Goal: Contribute content: Contribute content

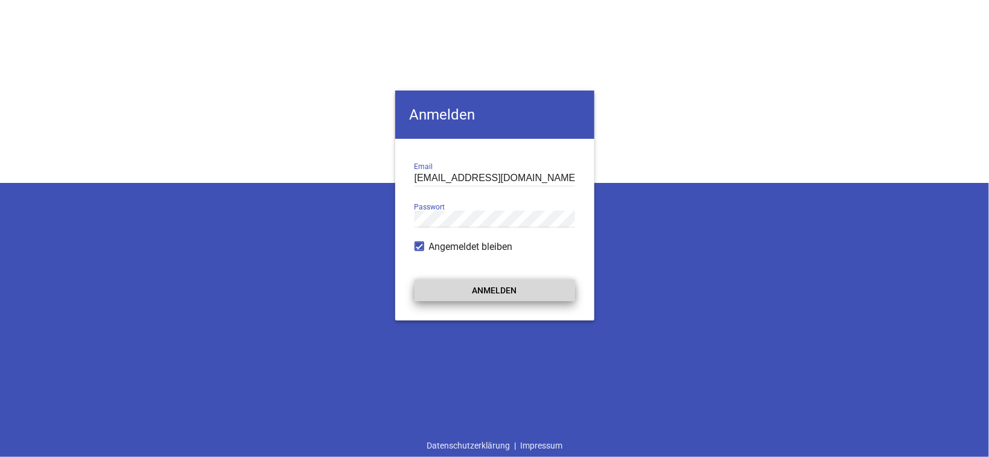
click at [505, 281] on button "Anmelden" at bounding box center [495, 291] width 161 height 22
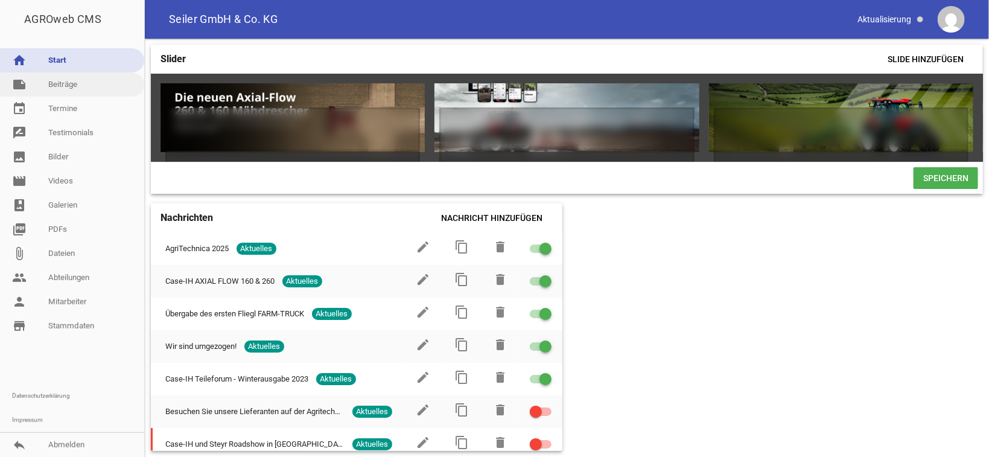
click at [75, 77] on link "note Beiträge" at bounding box center [72, 84] width 144 height 24
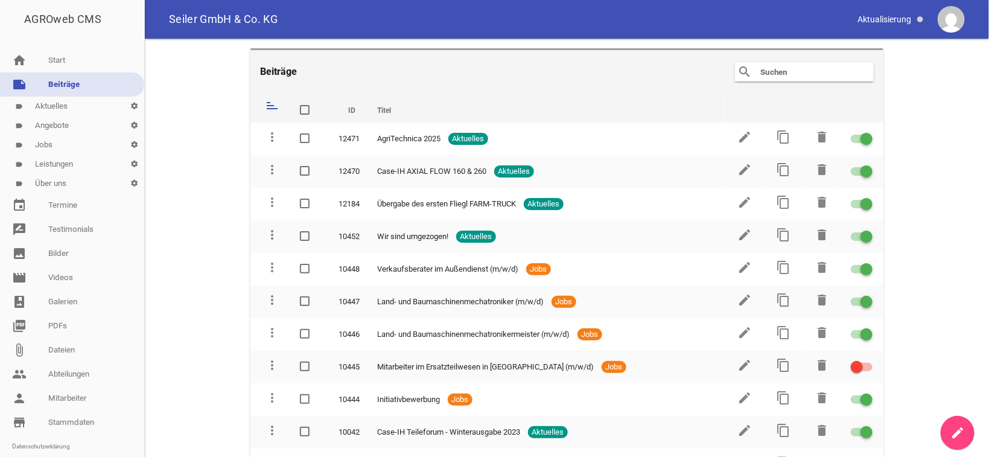
click at [57, 107] on link "label Aktuelles settings" at bounding box center [72, 106] width 144 height 19
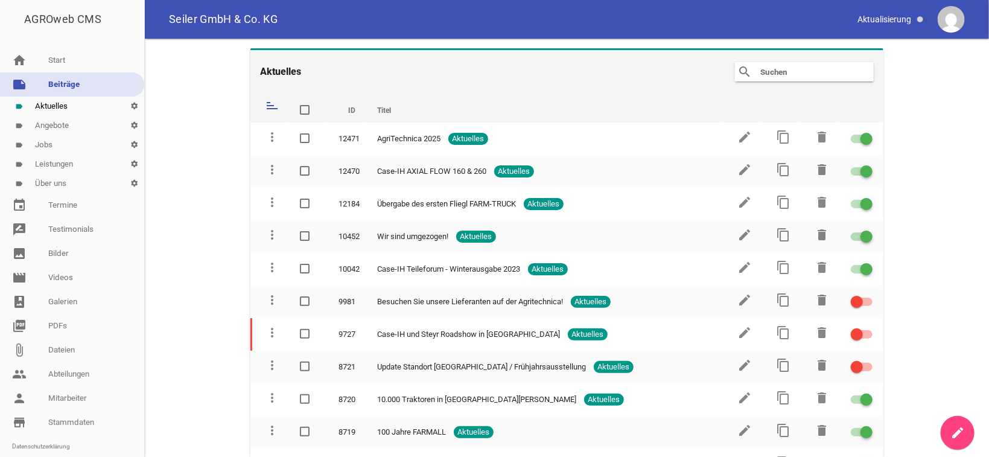
click at [948, 430] on link "create" at bounding box center [958, 433] width 34 height 34
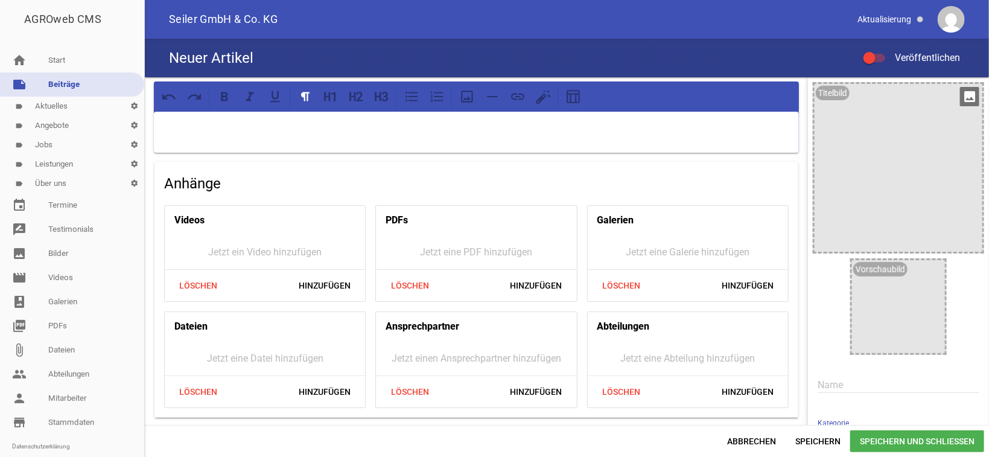
click at [961, 91] on icon "image" at bounding box center [970, 96] width 19 height 19
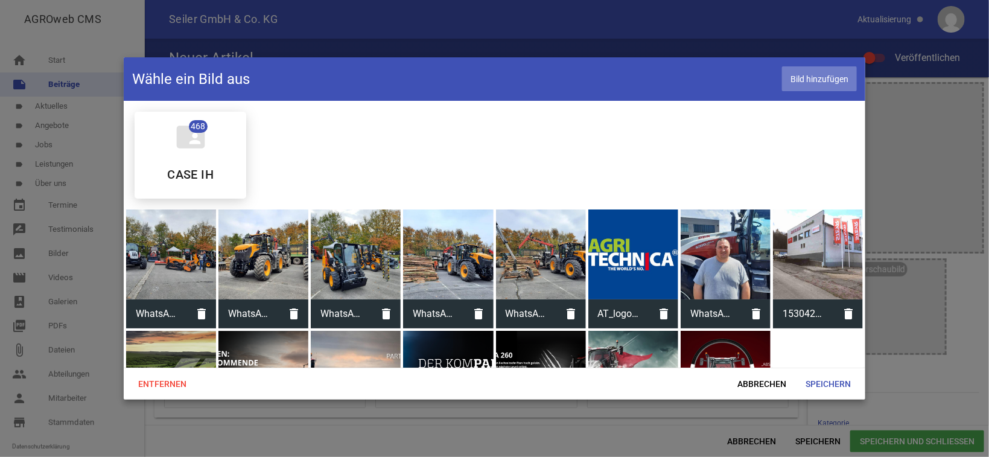
click at [812, 74] on span "Bild hinzufügen" at bounding box center [819, 78] width 75 height 25
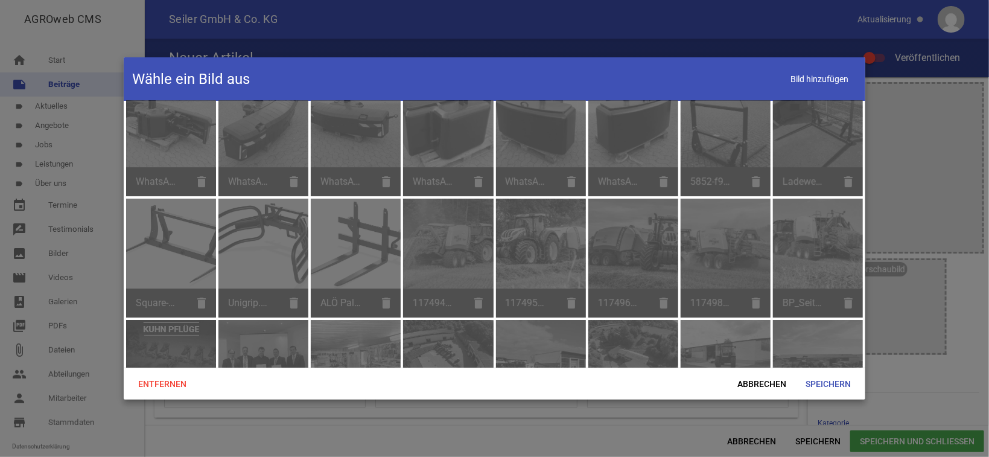
scroll to position [4164, 0]
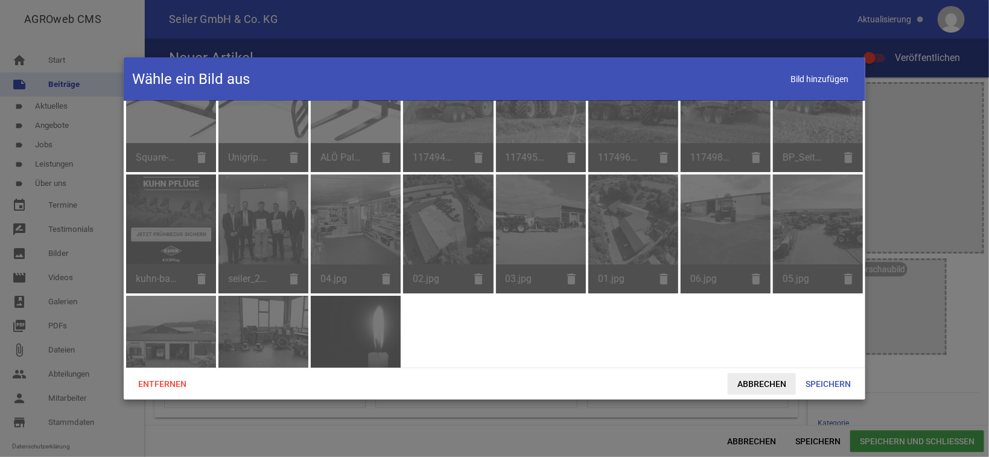
click at [761, 380] on span "Abbrechen" at bounding box center [762, 384] width 68 height 22
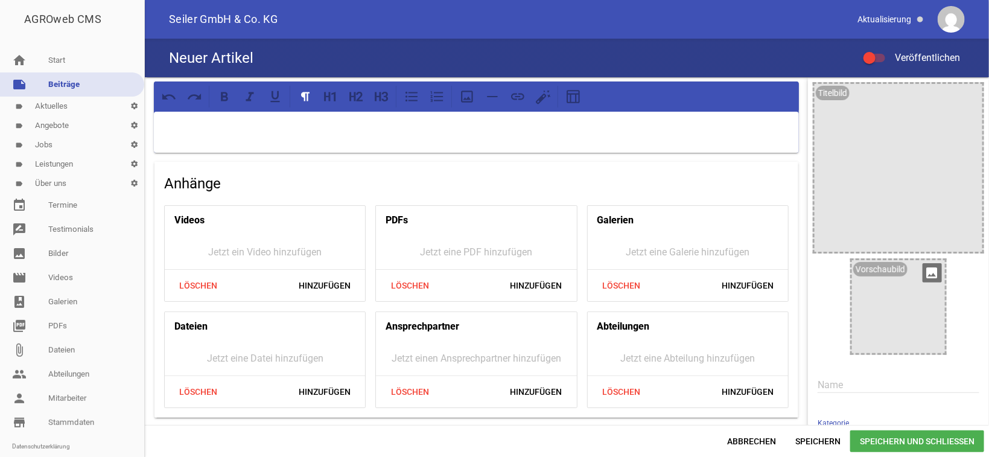
click at [871, 269] on div "Vorschaubild" at bounding box center [881, 269] width 54 height 14
click at [909, 273] on div at bounding box center [898, 306] width 93 height 93
click at [923, 269] on icon "image" at bounding box center [932, 272] width 19 height 19
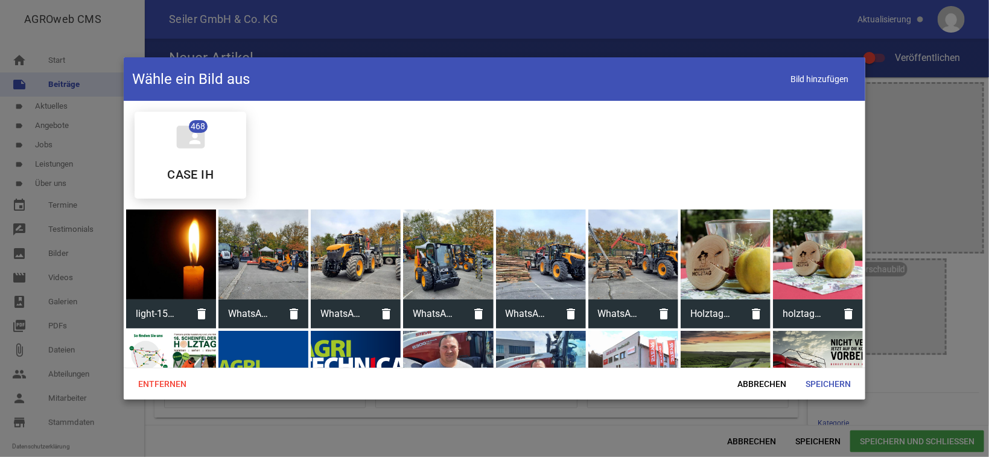
click at [170, 251] on div at bounding box center [171, 254] width 90 height 90
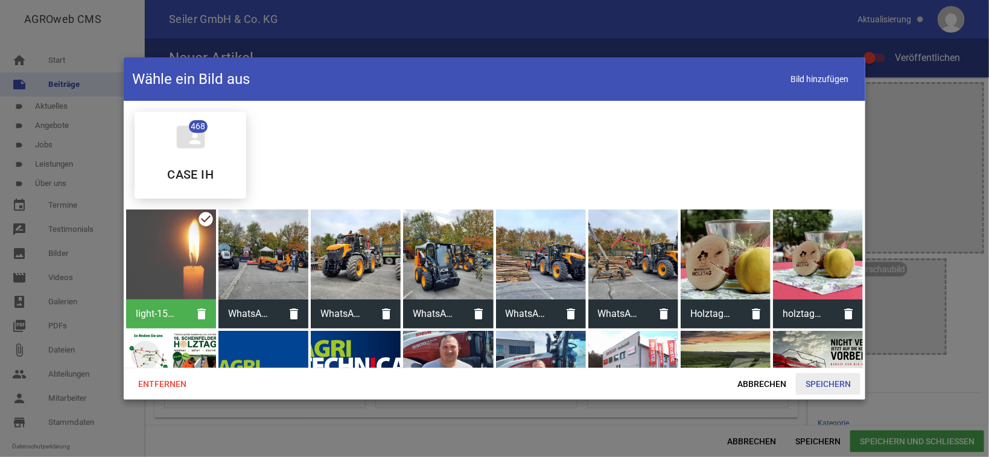
click at [834, 386] on span "Speichern" at bounding box center [828, 384] width 65 height 22
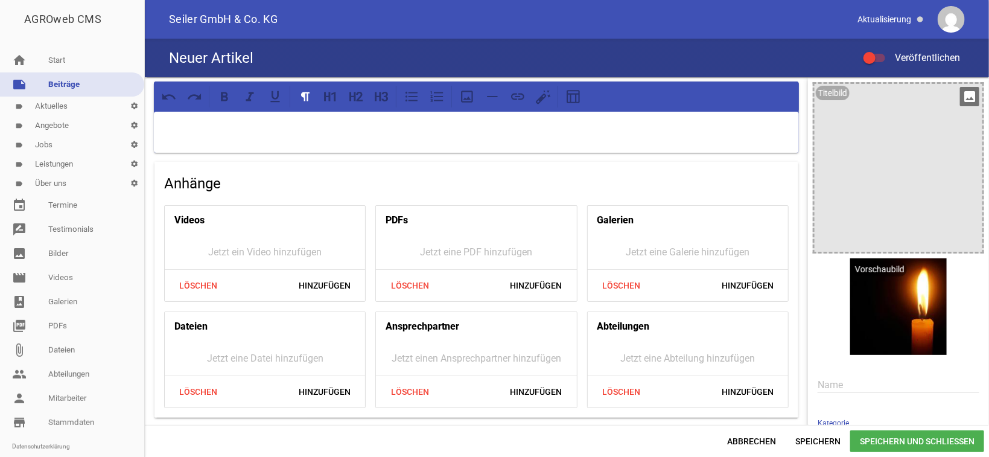
click at [961, 95] on icon "image" at bounding box center [970, 96] width 19 height 19
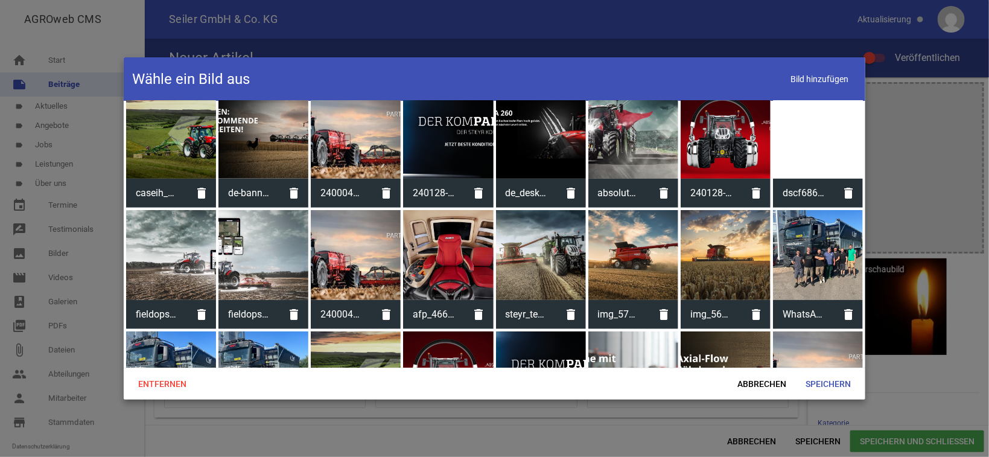
scroll to position [243, 0]
click at [828, 80] on span "Bild hinzufügen" at bounding box center [819, 78] width 75 height 25
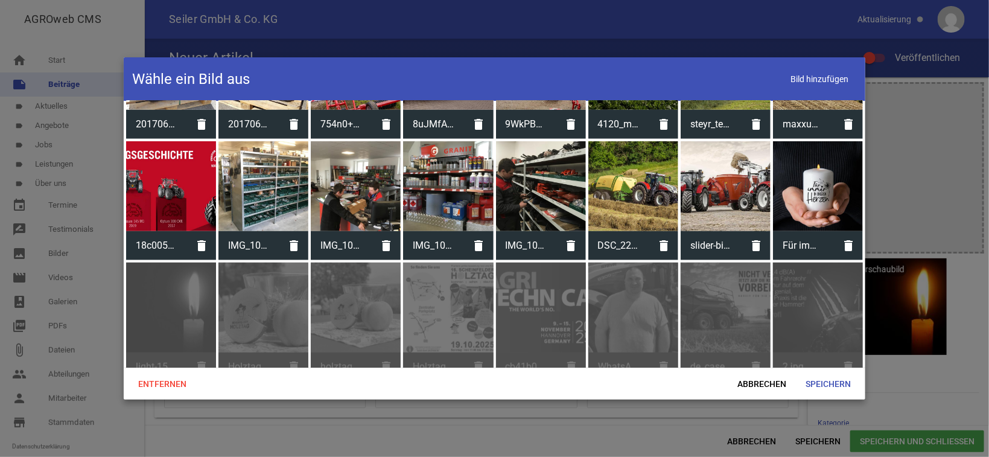
scroll to position [2432, 0]
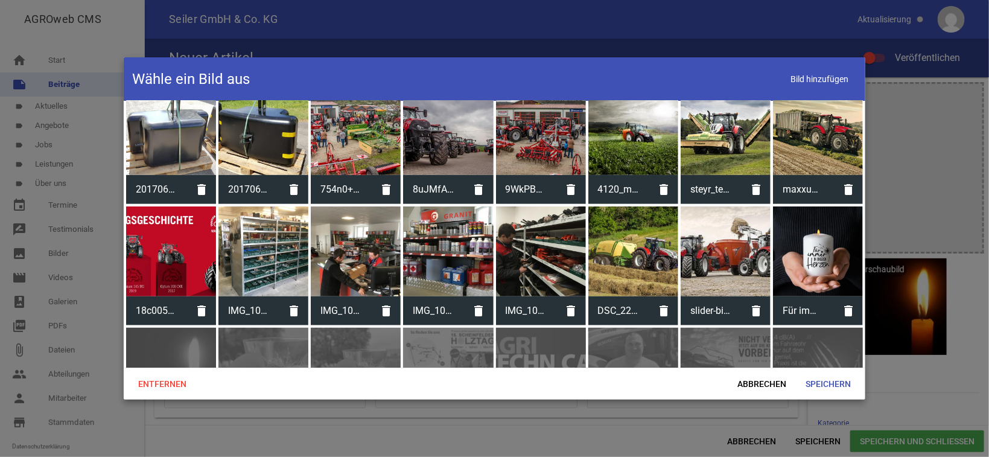
click at [801, 227] on div at bounding box center [818, 251] width 90 height 90
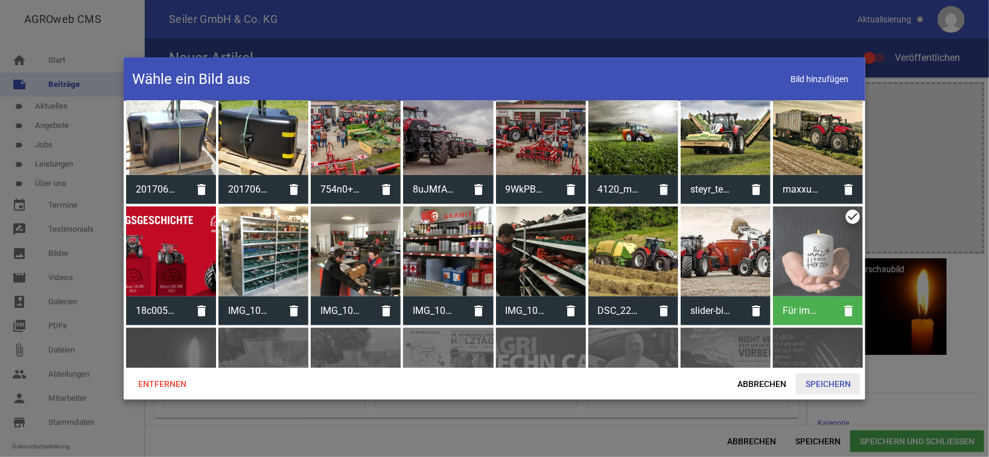
click at [839, 380] on span "Speichern" at bounding box center [828, 384] width 65 height 22
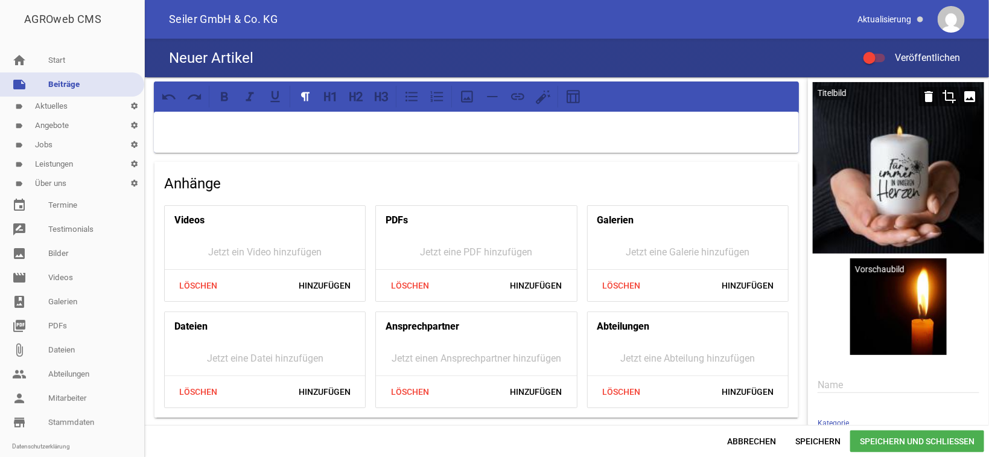
click at [940, 94] on icon "crop" at bounding box center [949, 96] width 19 height 19
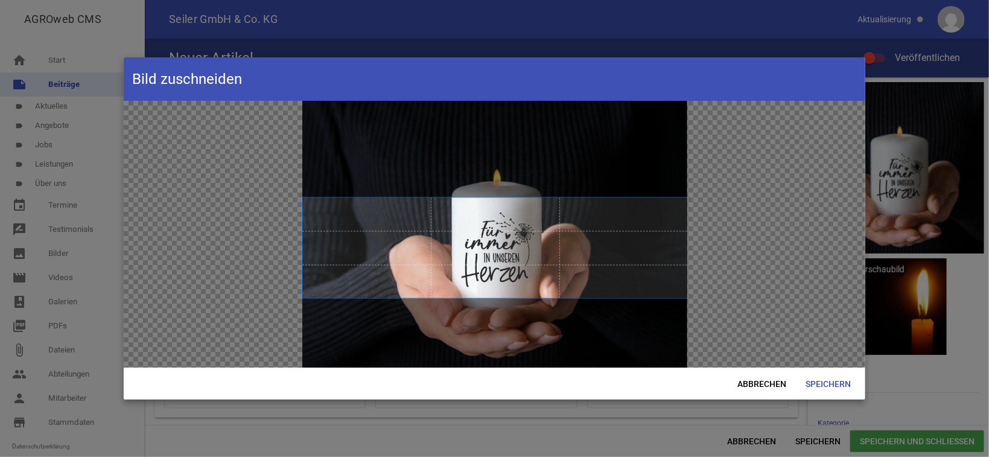
click at [594, 264] on span at bounding box center [494, 247] width 385 height 100
click at [843, 388] on span "Speichern" at bounding box center [828, 384] width 65 height 22
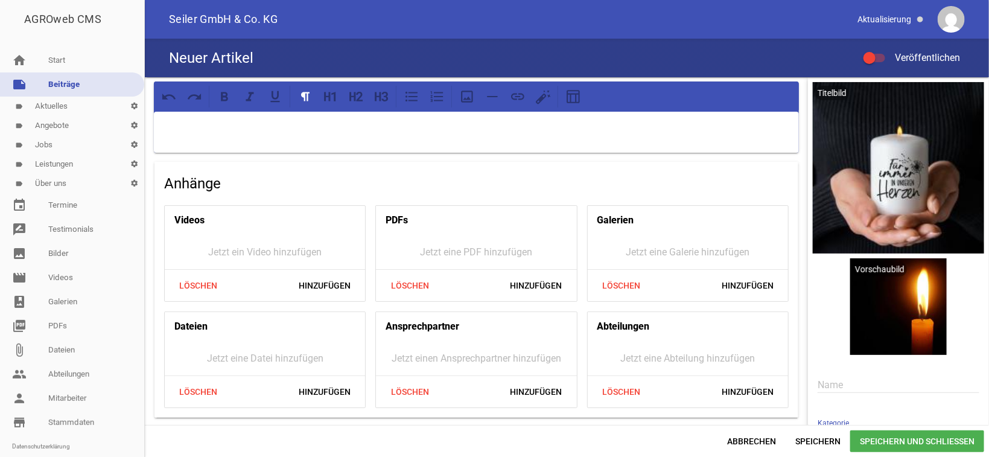
scroll to position [60, 0]
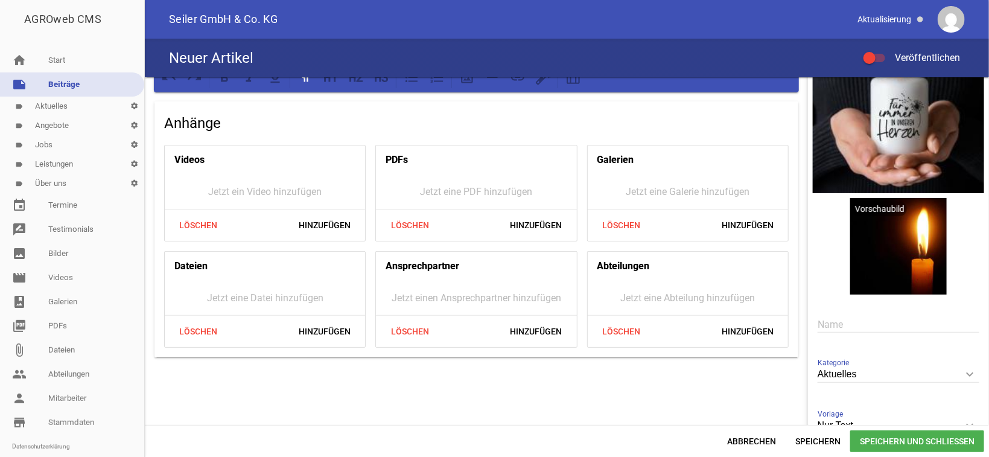
click at [859, 331] on input "text" at bounding box center [899, 324] width 162 height 16
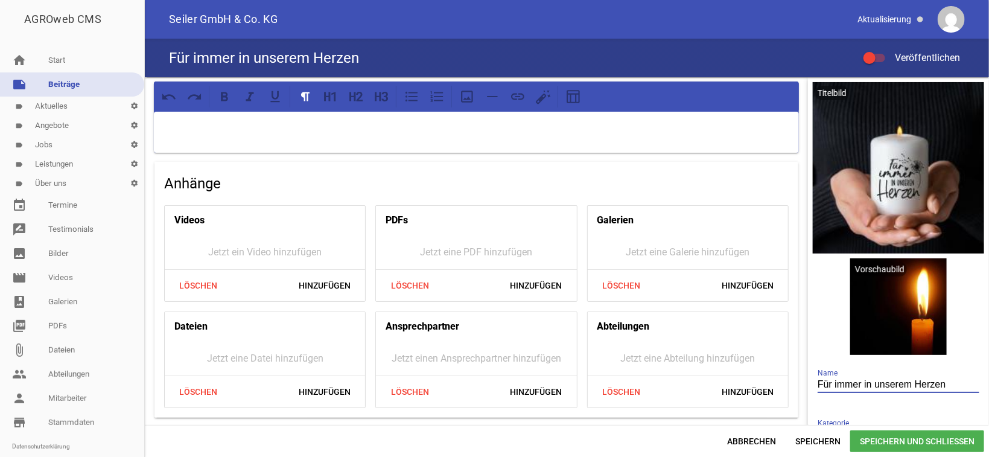
type input "Für immer in unserem Herzen"
click at [255, 124] on p at bounding box center [476, 127] width 628 height 14
click at [479, 135] on div at bounding box center [476, 132] width 645 height 41
click at [361, 135] on p at bounding box center [476, 127] width 628 height 14
click at [164, 126] on p "Am S" at bounding box center [476, 127] width 628 height 14
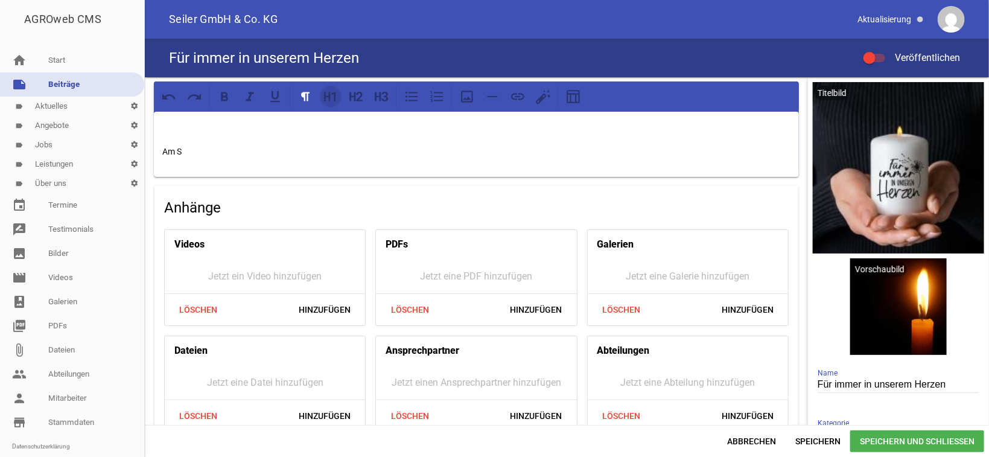
click at [328, 104] on icon at bounding box center [331, 97] width 16 height 16
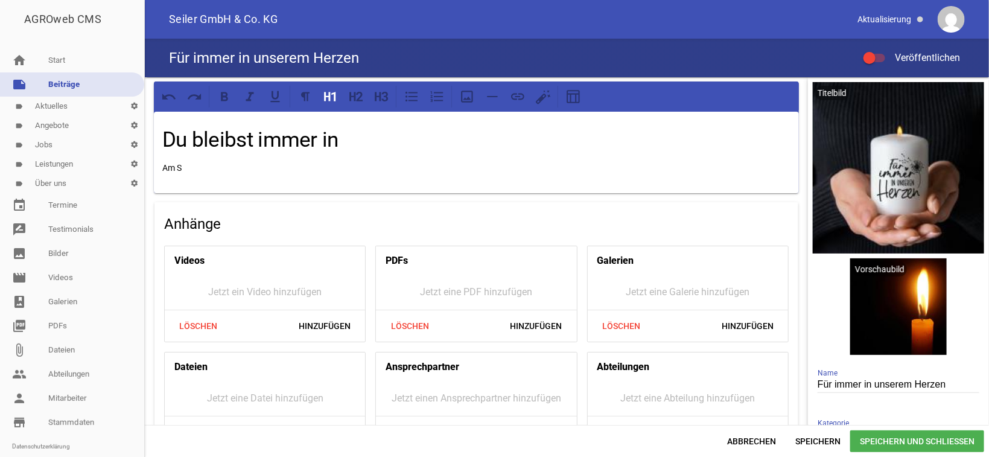
click at [902, 382] on input "Für immer in unserem Herzen" at bounding box center [899, 385] width 162 height 16
type input "Für immer in unseren Herzen"
drag, startPoint x: 345, startPoint y: 134, endPoint x: 75, endPoint y: 140, distance: 270.5
click at [145, 140] on div "Du bleibst immer in Am S Anhänge Videos Jetzt ein Video hinzufügen Löschen Hinz…" at bounding box center [567, 251] width 845 height 348
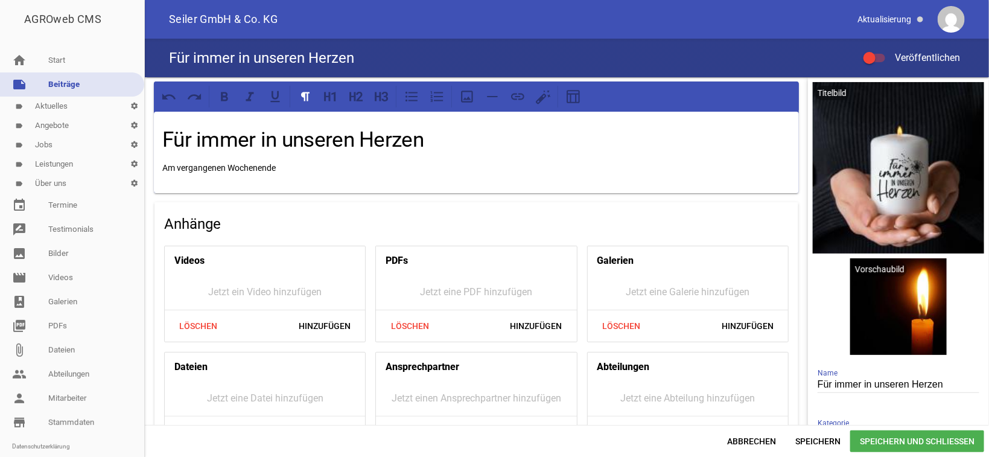
drag, startPoint x: 293, startPoint y: 168, endPoint x: 161, endPoint y: 171, distance: 131.6
click at [153, 167] on div "Für immer in unseren Herzen Am vergangenen Wochenende Anhänge Videos Jetzt ein …" at bounding box center [476, 270] width 663 height 386
click at [418, 167] on p "Unerwartet müssen wir Abschied nehmen von unserem langjährigen Mitarbeiter [PER…" at bounding box center [476, 168] width 628 height 14
click at [581, 167] on p "Unerwartet müssen wir Abschied nehmen von unserem langjährigen Freund und Mitar…" at bounding box center [476, 168] width 628 height 14
drag, startPoint x: 505, startPoint y: 164, endPoint x: 464, endPoint y: 167, distance: 41.7
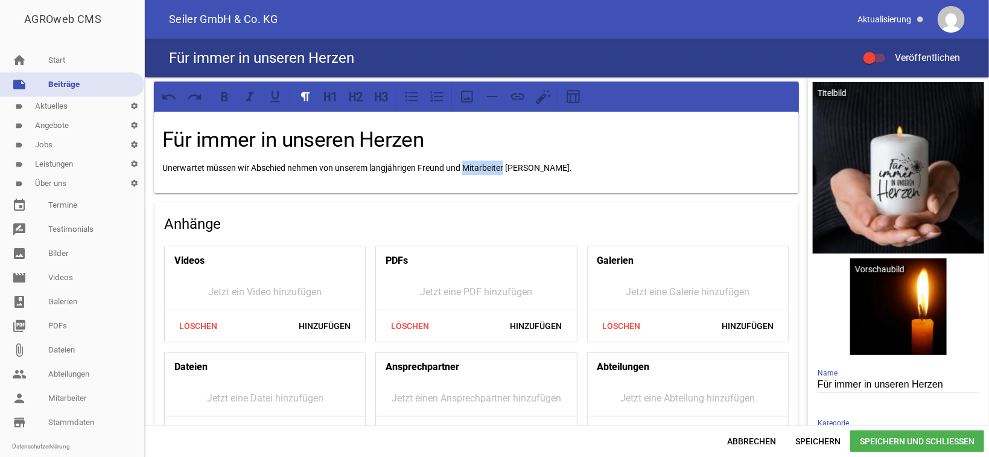
click at [464, 167] on p "Unerwartet müssen wir Abschied nehmen von unserem langjährigen Freund und Mitar…" at bounding box center [476, 168] width 628 height 14
click at [583, 165] on p "Unerwartet müssen wir Abschied nehmen von unserem langjährigen Freund und Arbei…" at bounding box center [476, 168] width 628 height 14
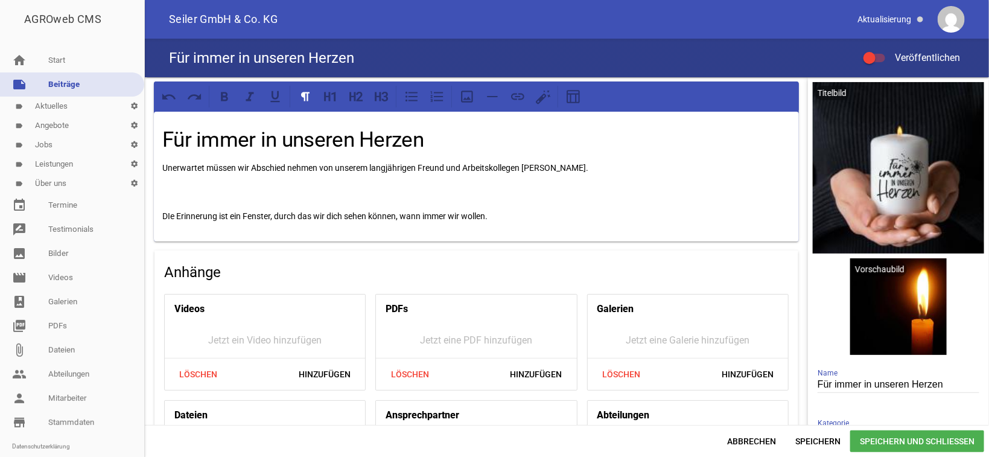
click at [580, 172] on p "Unerwartet müssen wir Abschied nehmen von unserem langjährigen Freund und Arbei…" at bounding box center [476, 168] width 628 height 14
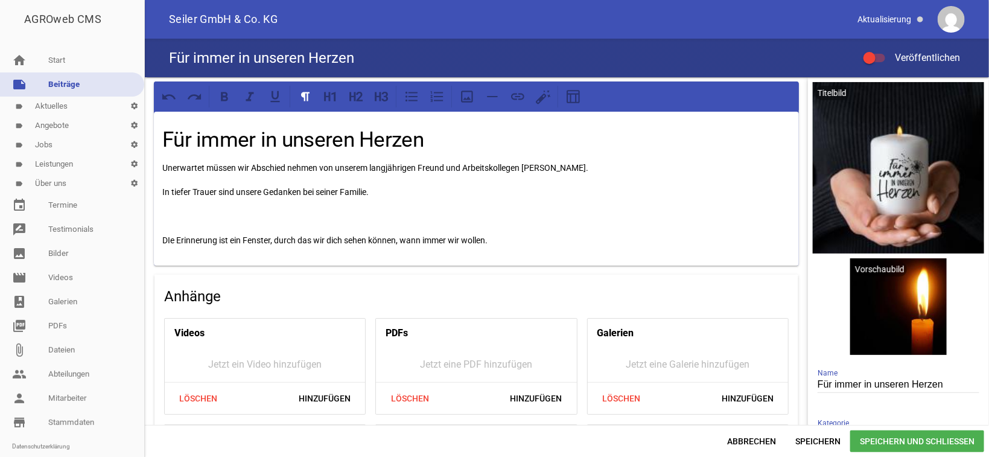
click at [502, 240] on p "DIe Erinnerung ist ein Fenster, durch das wir dich sehen können, wann immer wir…" at bounding box center [476, 240] width 628 height 14
click at [165, 237] on p "DIe Erinnerung ist ein Fenster, durch das wir dich sehen können, wann immer wir…" at bounding box center [476, 240] width 628 height 14
click at [503, 240] on p ""DIe Erinnerung ist ein Fenster, durch das wir dich sehen können, wann immer wi…" at bounding box center [476, 240] width 628 height 14
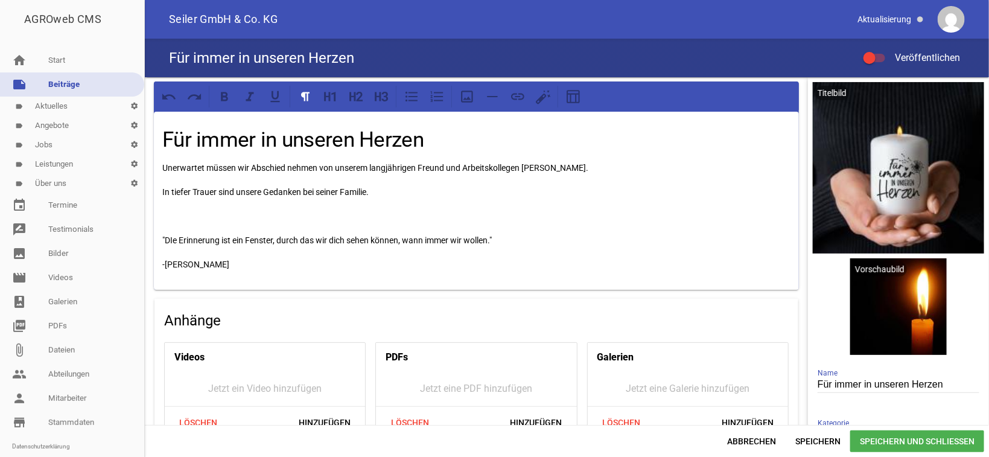
click at [382, 190] on p "In tiefer Trauer sind unsere Gedanken bei seiner Familie." at bounding box center [476, 192] width 628 height 14
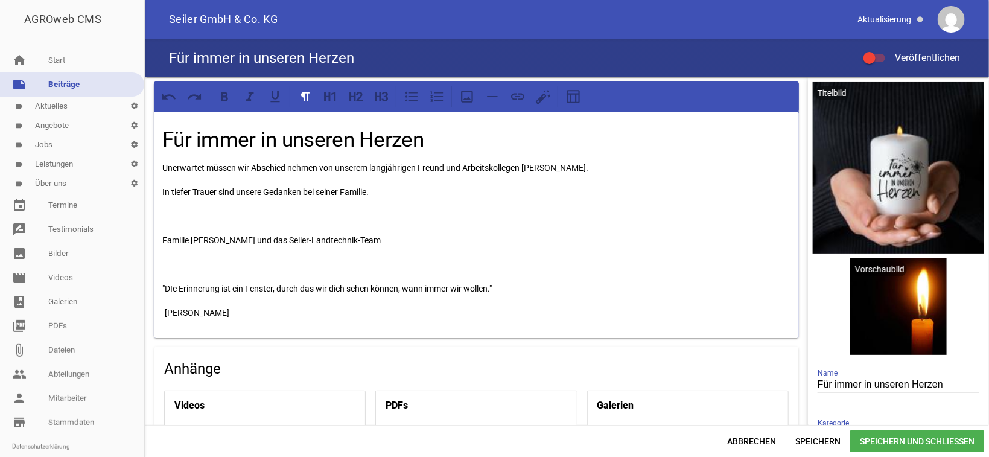
click at [931, 441] on span "Speichern und Schließen" at bounding box center [918, 441] width 134 height 22
